Goal: Consume media (video, audio)

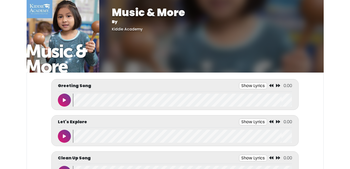
click at [66, 101] on icon at bounding box center [64, 100] width 3 height 4
click at [249, 85] on button "Show Lyrics" at bounding box center [244, 86] width 28 height 7
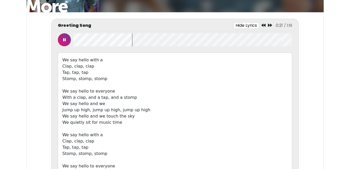
scroll to position [61, 0]
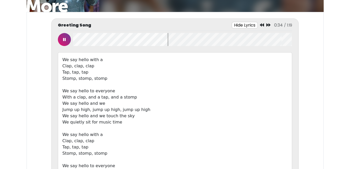
click at [67, 39] on button at bounding box center [64, 39] width 13 height 13
click at [262, 25] on icon at bounding box center [262, 25] width 4 height 4
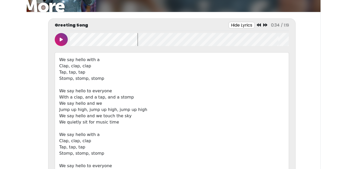
scroll to position [0, 3]
click at [259, 26] on icon at bounding box center [259, 25] width 4 height 4
click at [260, 24] on icon at bounding box center [259, 25] width 4 height 4
click at [261, 26] on icon at bounding box center [259, 25] width 4 height 4
click at [261, 25] on icon at bounding box center [259, 25] width 4 height 4
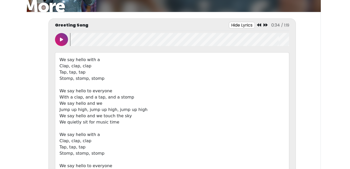
click at [61, 38] on icon at bounding box center [61, 40] width 3 height 4
click at [260, 25] on icon at bounding box center [259, 25] width 4 height 4
click at [262, 24] on icon at bounding box center [260, 25] width 4 height 4
click at [267, 26] on icon at bounding box center [266, 25] width 4 height 4
click at [262, 25] on icon at bounding box center [261, 25] width 4 height 4
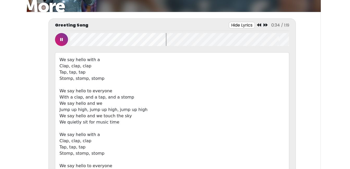
click at [59, 40] on button at bounding box center [61, 39] width 13 height 13
click at [60, 41] on button at bounding box center [61, 39] width 13 height 13
click at [62, 38] on icon at bounding box center [61, 40] width 3 height 4
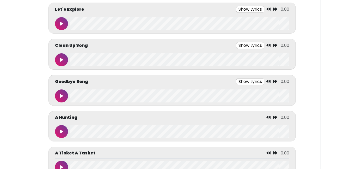
scroll to position [272, 0]
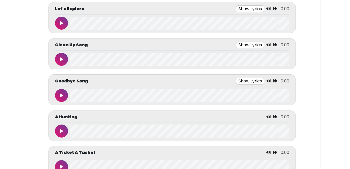
click at [62, 59] on icon at bounding box center [61, 59] width 3 height 4
click at [62, 62] on button at bounding box center [61, 59] width 13 height 13
click at [62, 92] on button at bounding box center [61, 95] width 13 height 13
click at [62, 96] on icon at bounding box center [61, 96] width 3 height 4
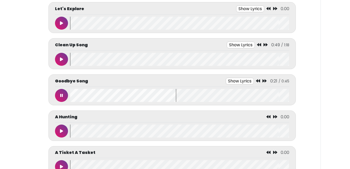
click at [240, 80] on button "Show Lyrics" at bounding box center [240, 81] width 28 height 7
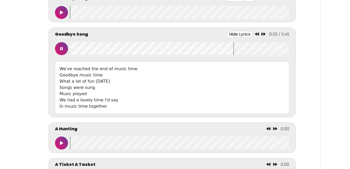
scroll to position [320, 0]
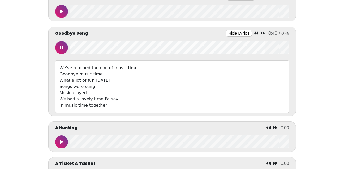
click at [258, 33] on icon at bounding box center [256, 33] width 4 height 4
click at [258, 33] on icon at bounding box center [258, 33] width 4 height 4
click at [258, 33] on icon at bounding box center [259, 33] width 4 height 4
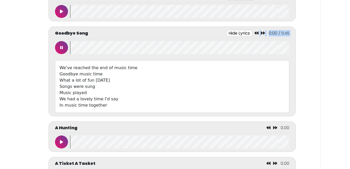
click at [258, 33] on icon at bounding box center [256, 33] width 4 height 4
click at [62, 50] on button at bounding box center [61, 47] width 13 height 13
